Goal: Information Seeking & Learning: Check status

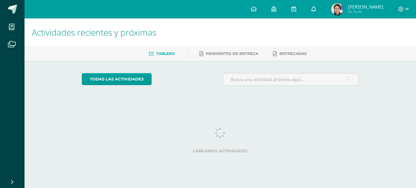
click at [316, 8] on icon at bounding box center [314, 9] width 5 height 6
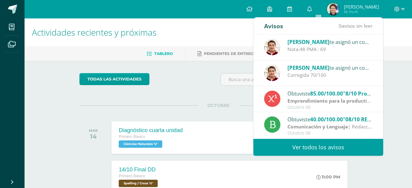
click at [337, 39] on div "[PERSON_NAME] te asignó un comentario en 'Diagnóstico' para 'Física Fundamental'" at bounding box center [329, 42] width 85 height 8
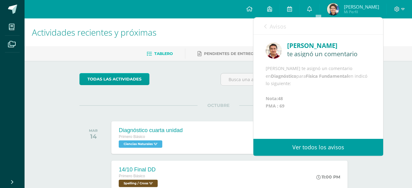
scroll to position [7, 0]
click at [268, 25] on link "Avisos" at bounding box center [275, 25] width 22 height 17
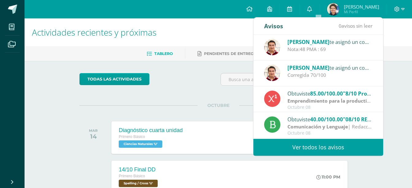
click at [189, 61] on div "todas las Actividades No tienes actividades Échale un vistazo a los demás perío…" at bounding box center [218, 144] width 302 height 167
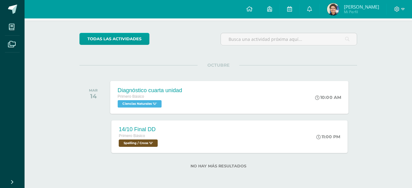
scroll to position [0, 0]
